Goal: Ask a question

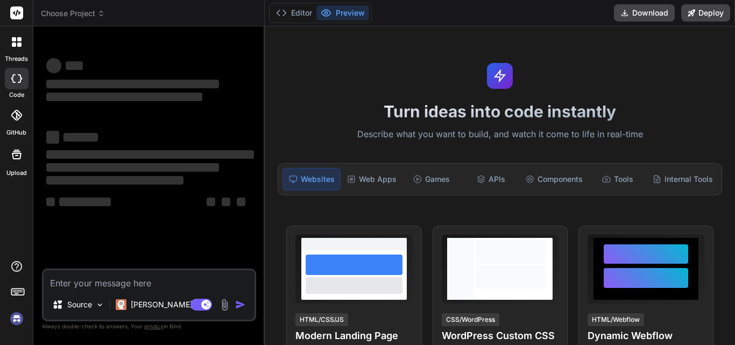
type textarea "h"
type textarea "x"
type textarea "hi"
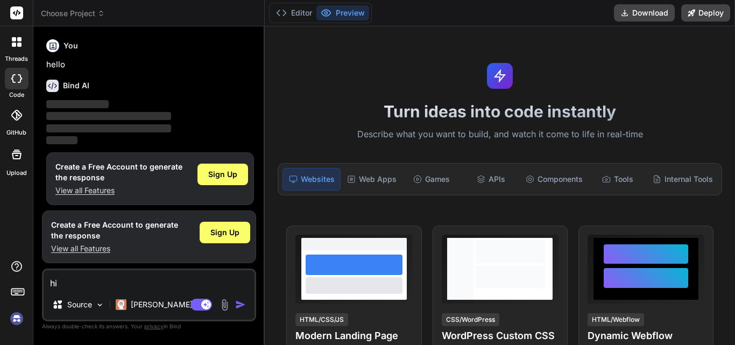
scroll to position [5, 0]
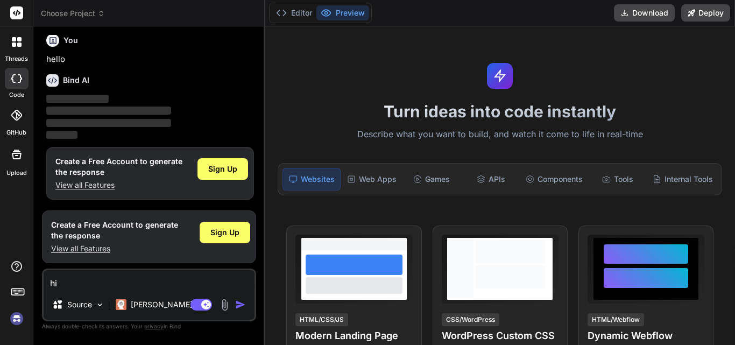
type textarea "x"
type textarea "hi"
click at [242, 303] on img "button" at bounding box center [240, 304] width 11 height 11
